Goal: Information Seeking & Learning: Check status

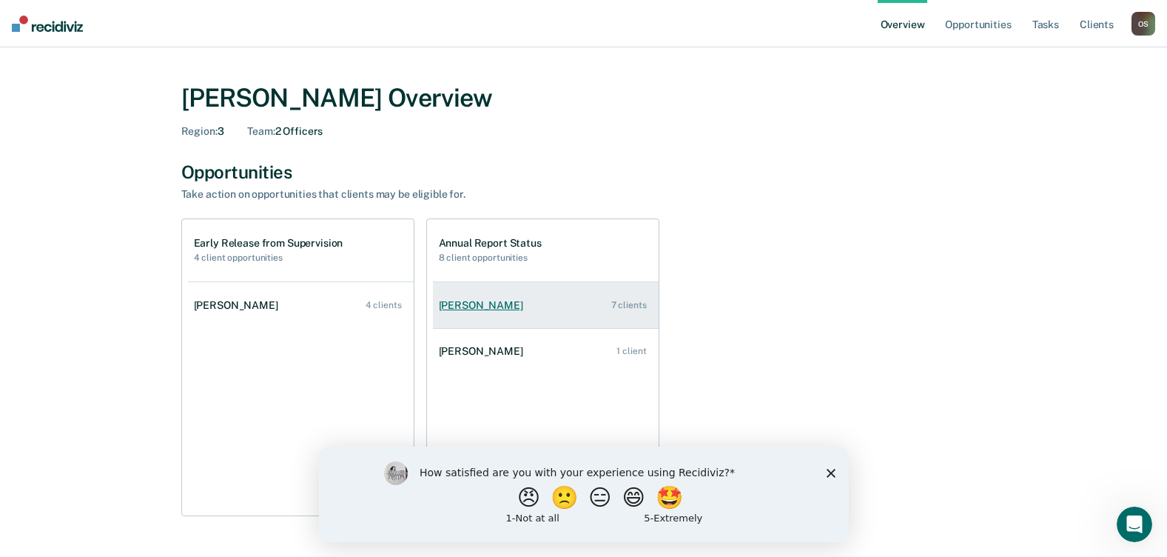
click at [500, 305] on div "[PERSON_NAME]" at bounding box center [484, 305] width 90 height 13
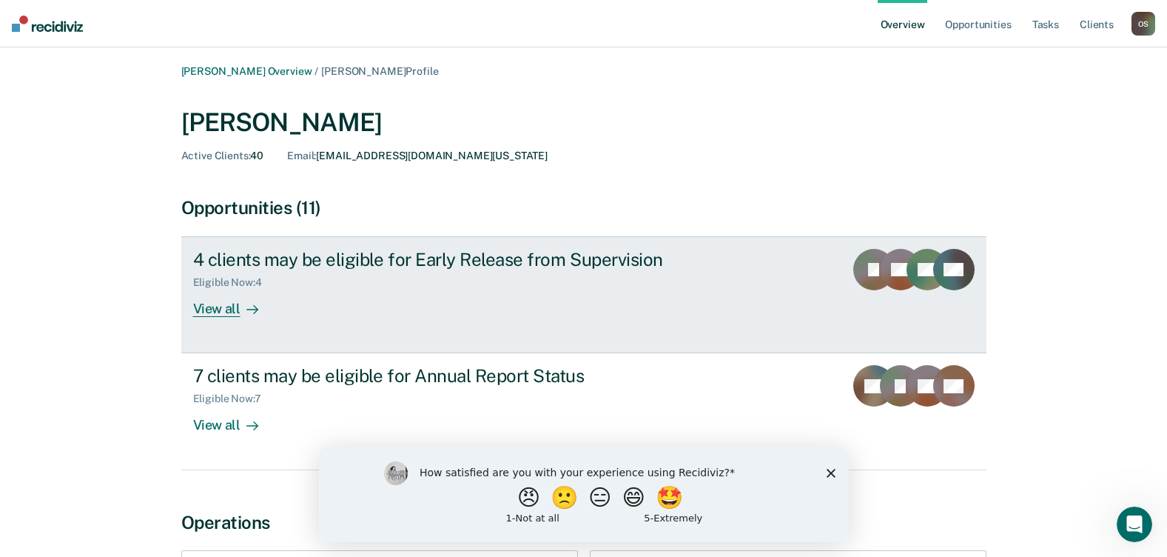
click at [209, 303] on div "View all" at bounding box center [234, 303] width 83 height 29
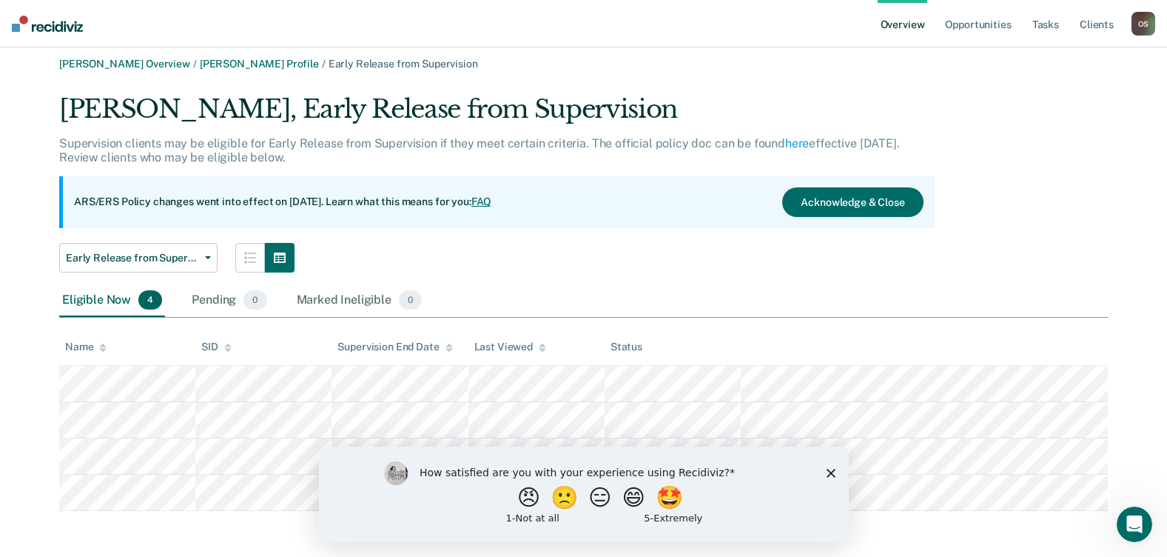
scroll to position [9, 0]
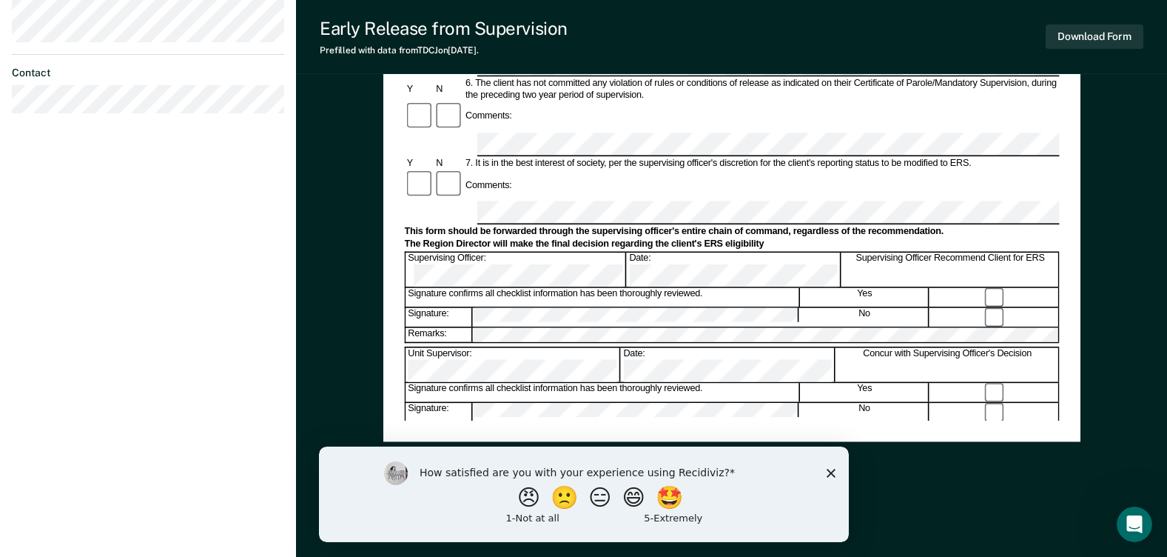
scroll to position [591, 0]
click at [827, 474] on icon "Close survey" at bounding box center [830, 472] width 9 height 9
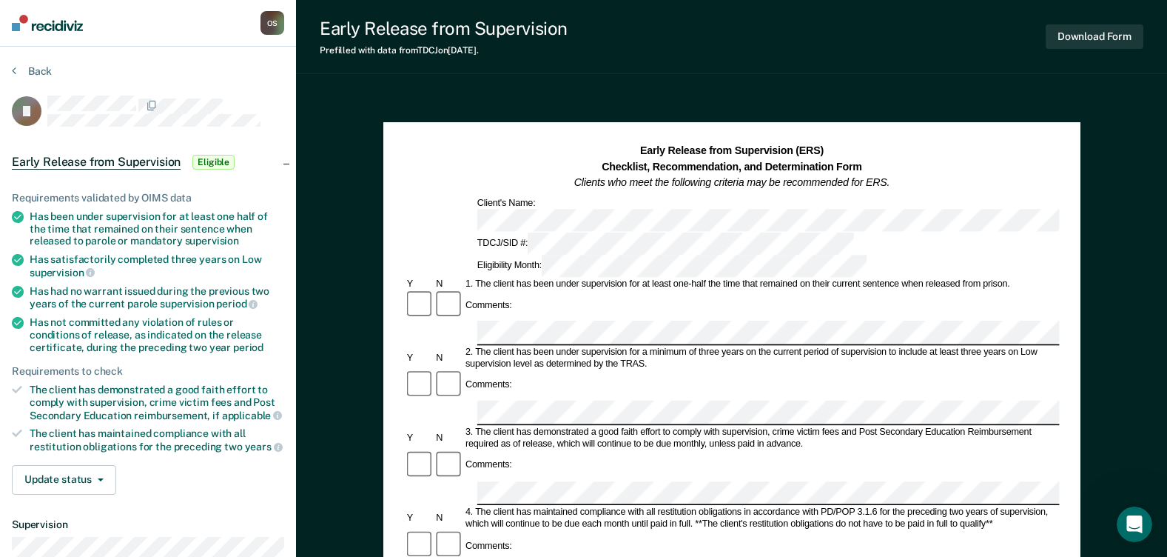
scroll to position [0, 0]
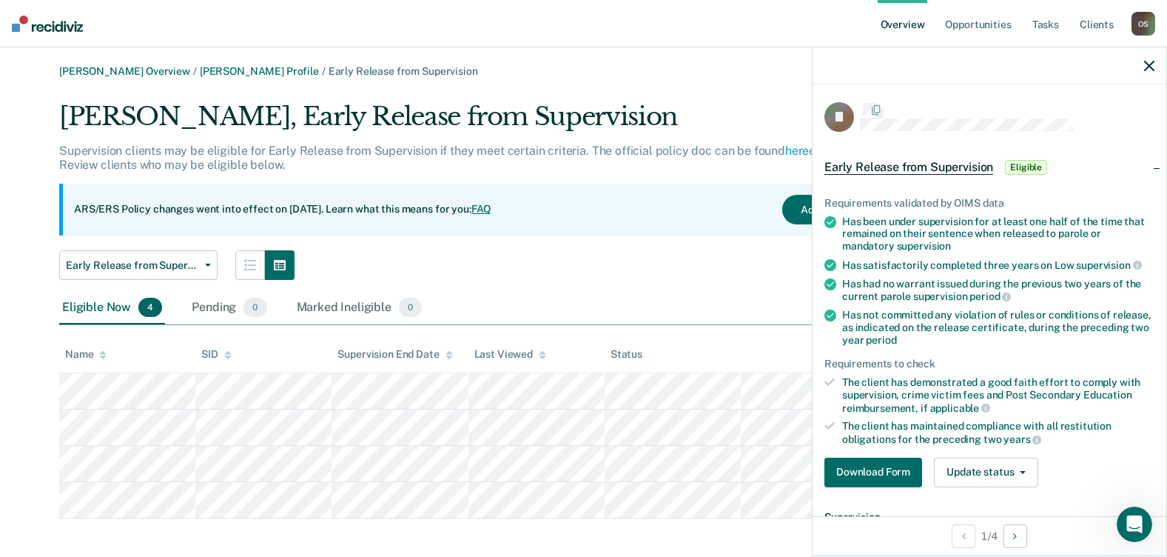
scroll to position [9, 0]
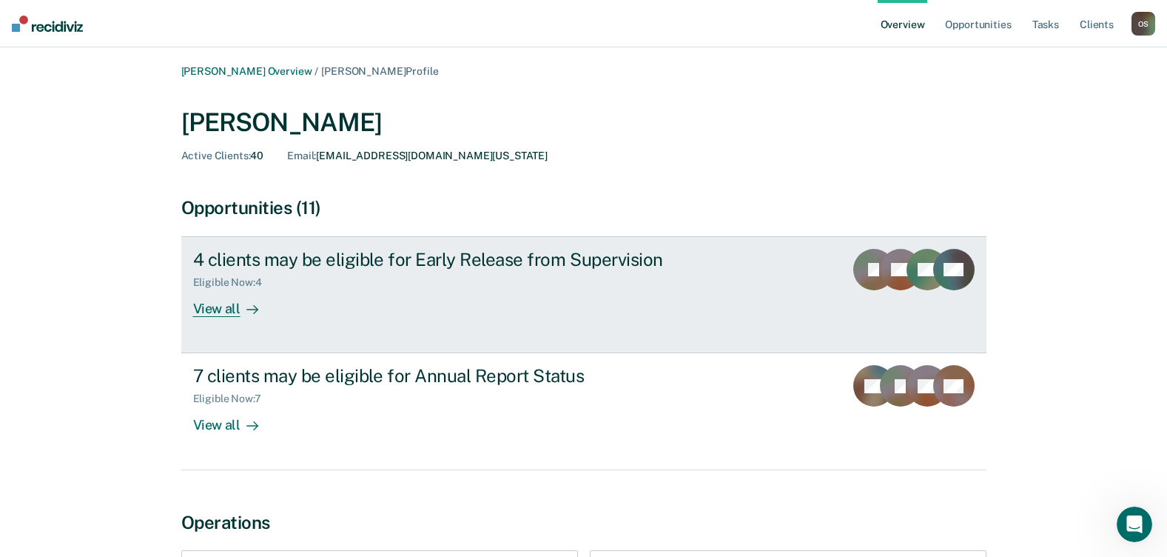
click at [213, 306] on div "View all" at bounding box center [234, 303] width 83 height 29
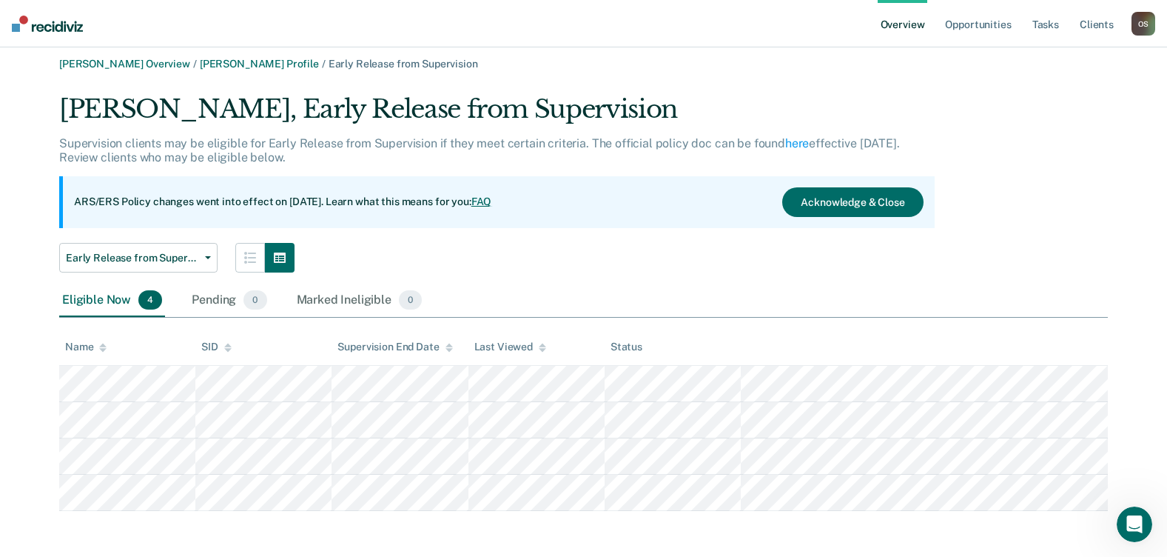
scroll to position [9, 0]
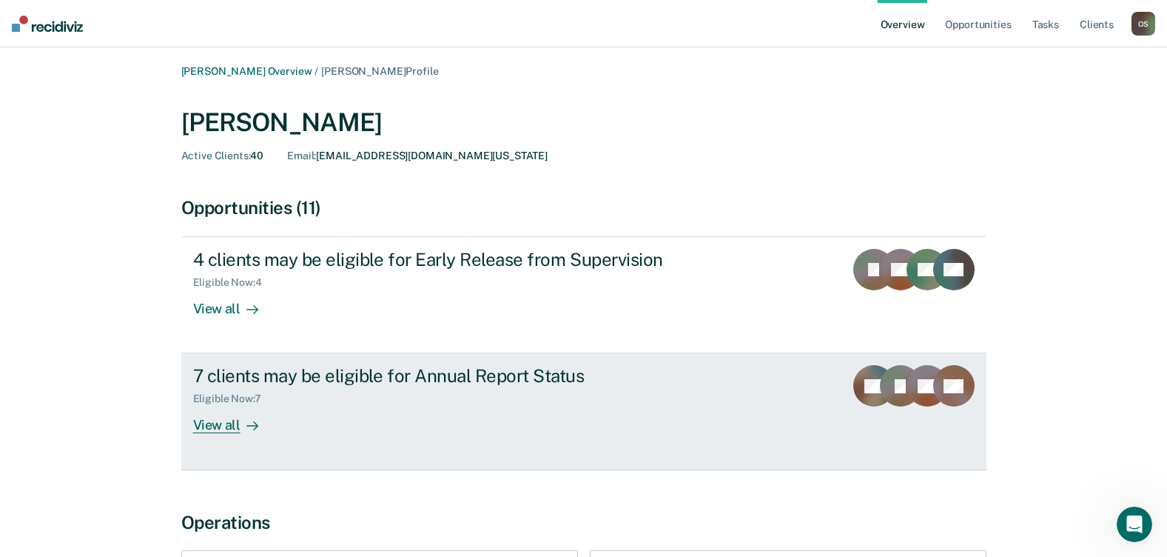
click at [237, 423] on div "View all" at bounding box center [234, 419] width 83 height 29
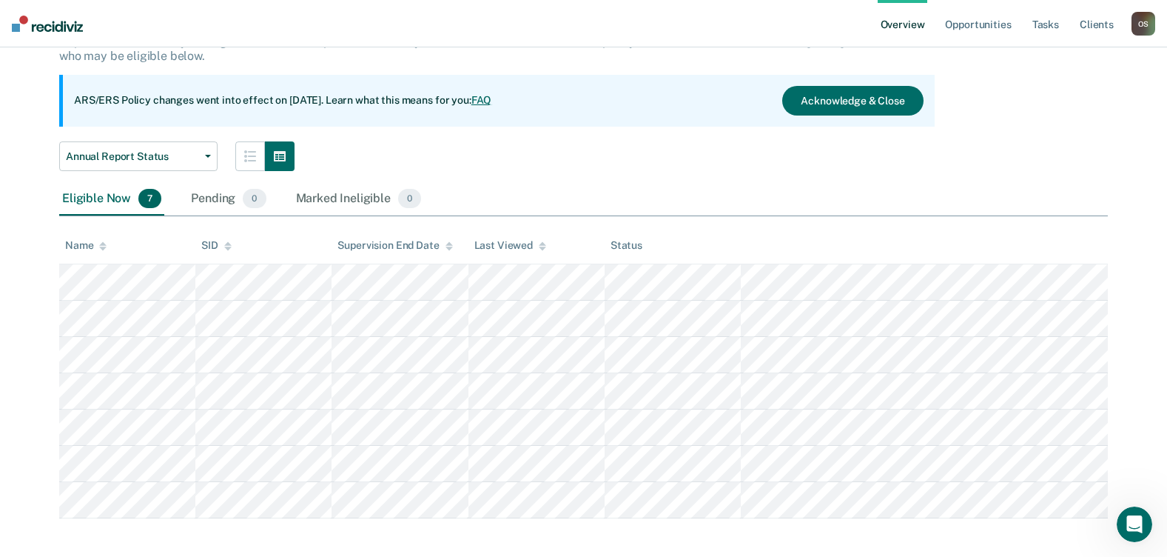
scroll to position [118, 0]
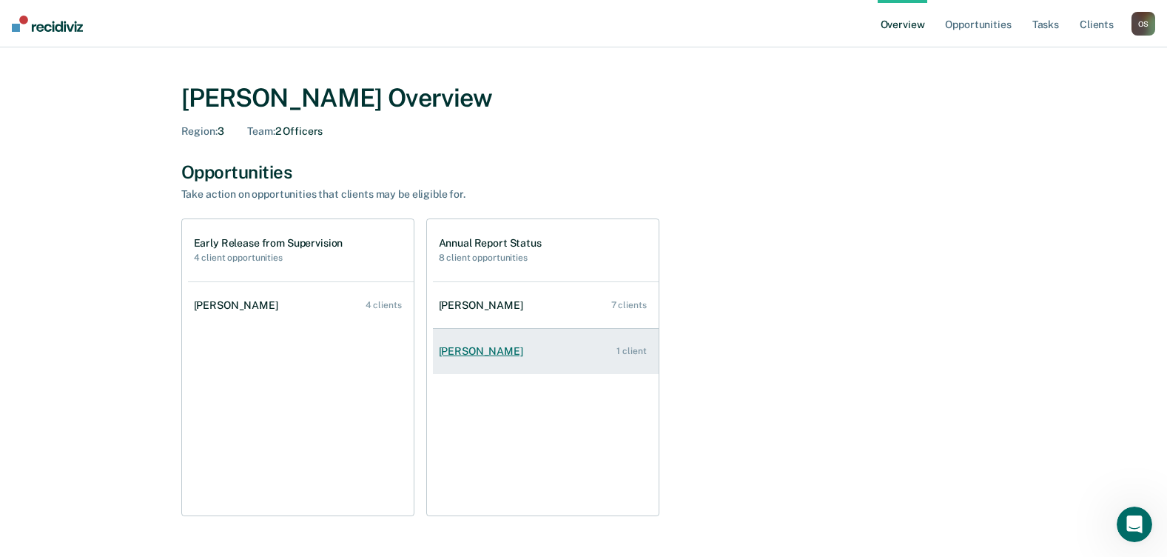
click at [482, 351] on div "[PERSON_NAME]" at bounding box center [484, 351] width 90 height 13
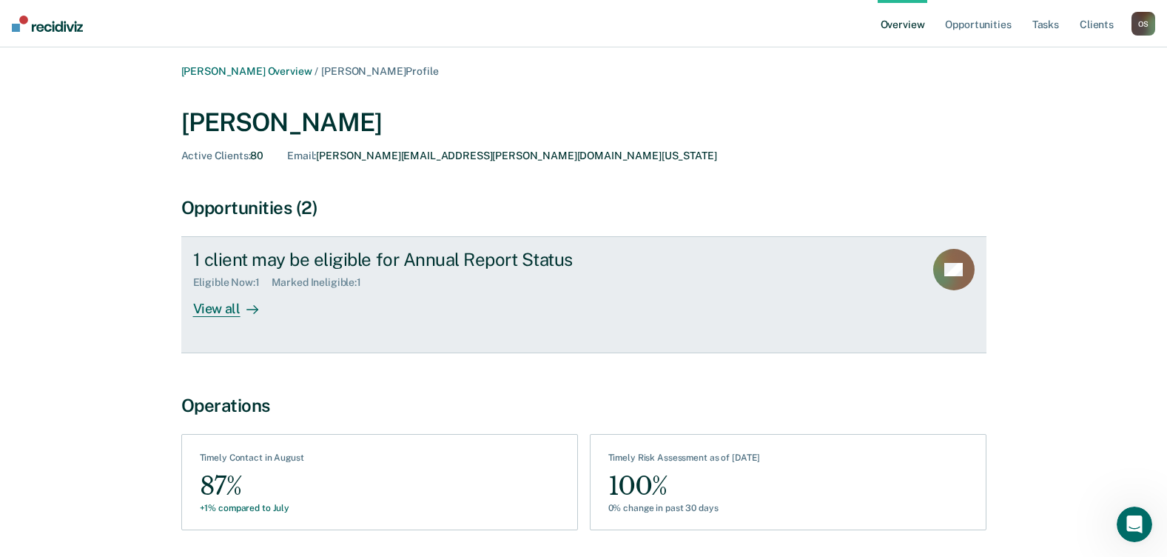
click at [224, 308] on div "View all" at bounding box center [234, 303] width 83 height 29
click at [221, 313] on div "View all" at bounding box center [234, 303] width 83 height 29
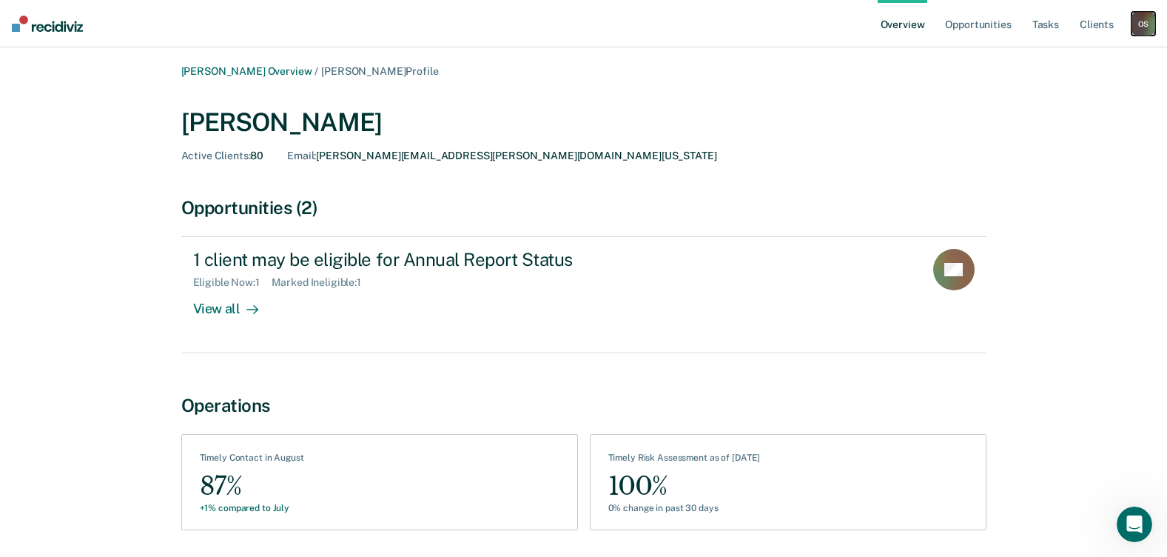
click at [1148, 19] on div "O S" at bounding box center [1144, 24] width 24 height 24
click at [1046, 95] on link "Log Out" at bounding box center [1083, 96] width 119 height 13
